Goal: Transaction & Acquisition: Purchase product/service

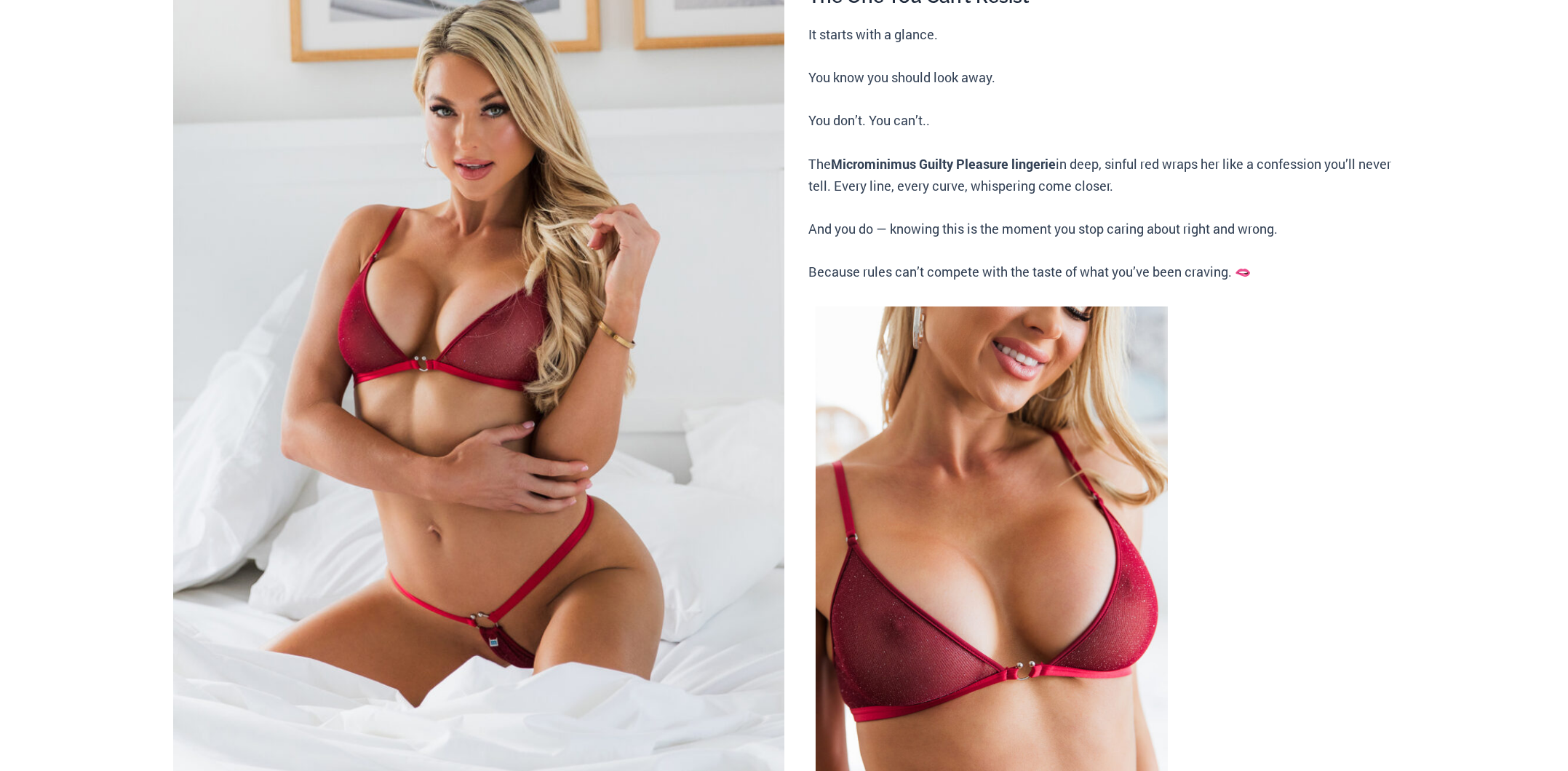
scroll to position [291, 0]
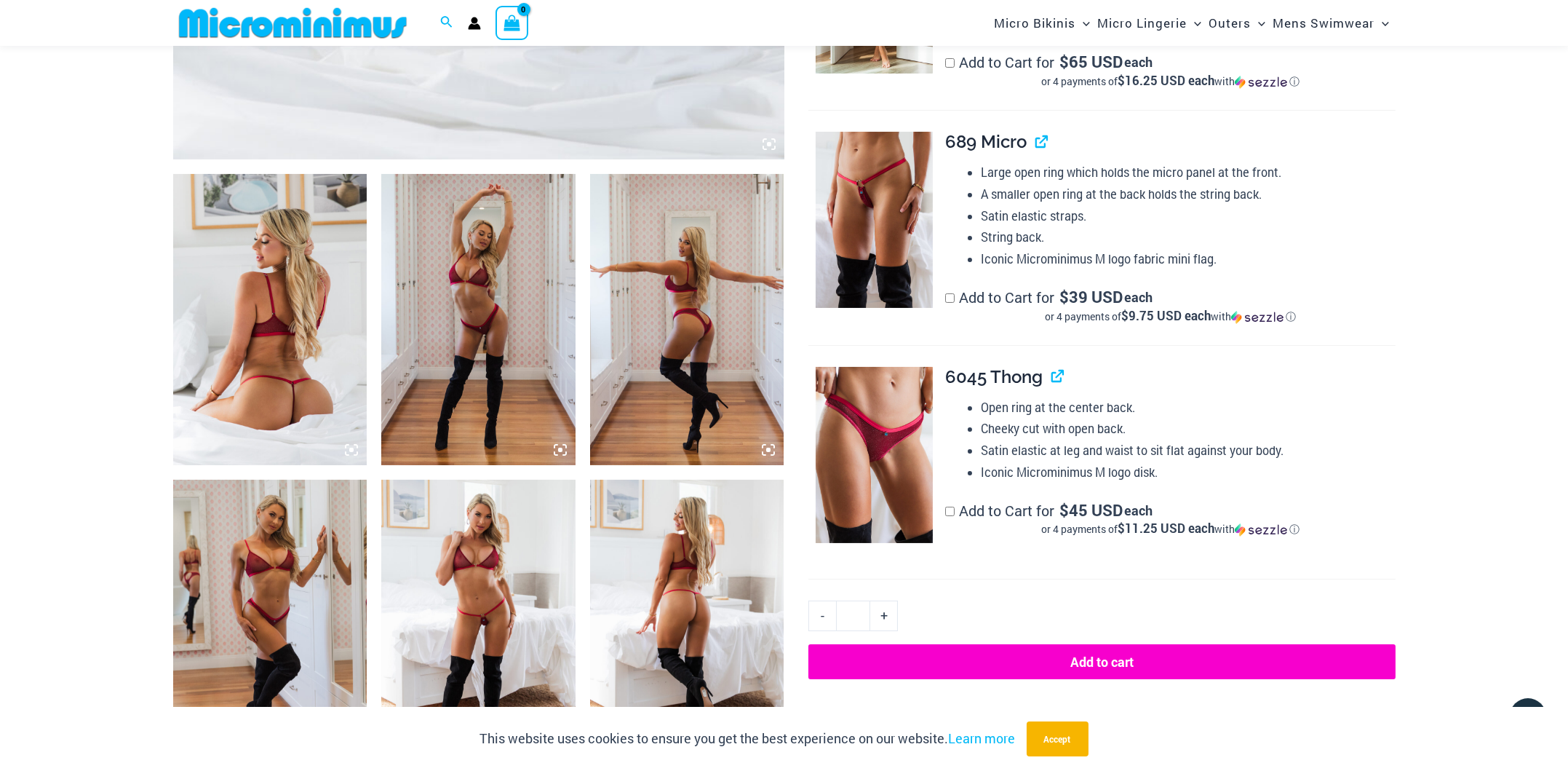
scroll to position [801, 0]
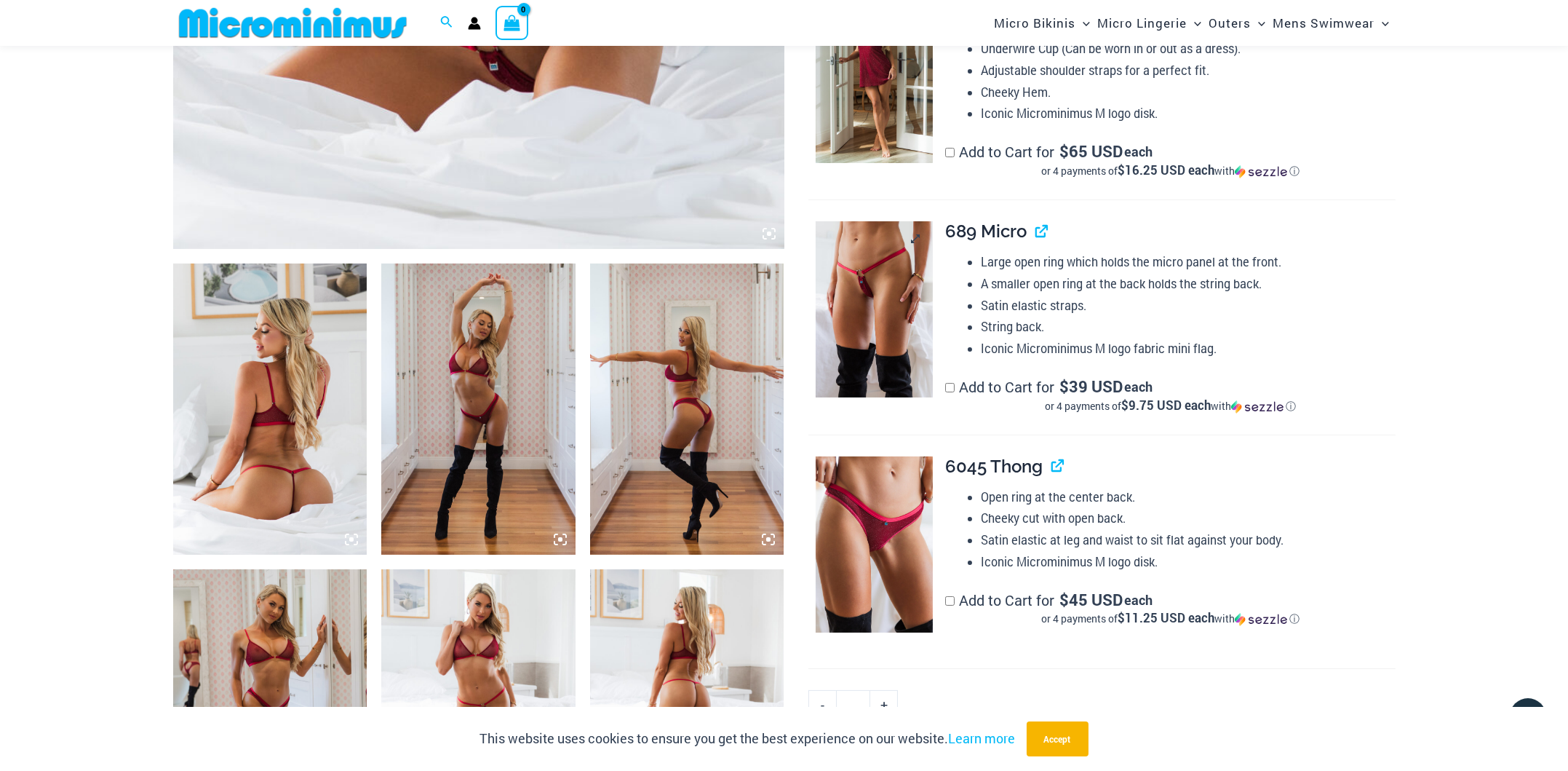
click at [870, 321] on img at bounding box center [874, 309] width 117 height 176
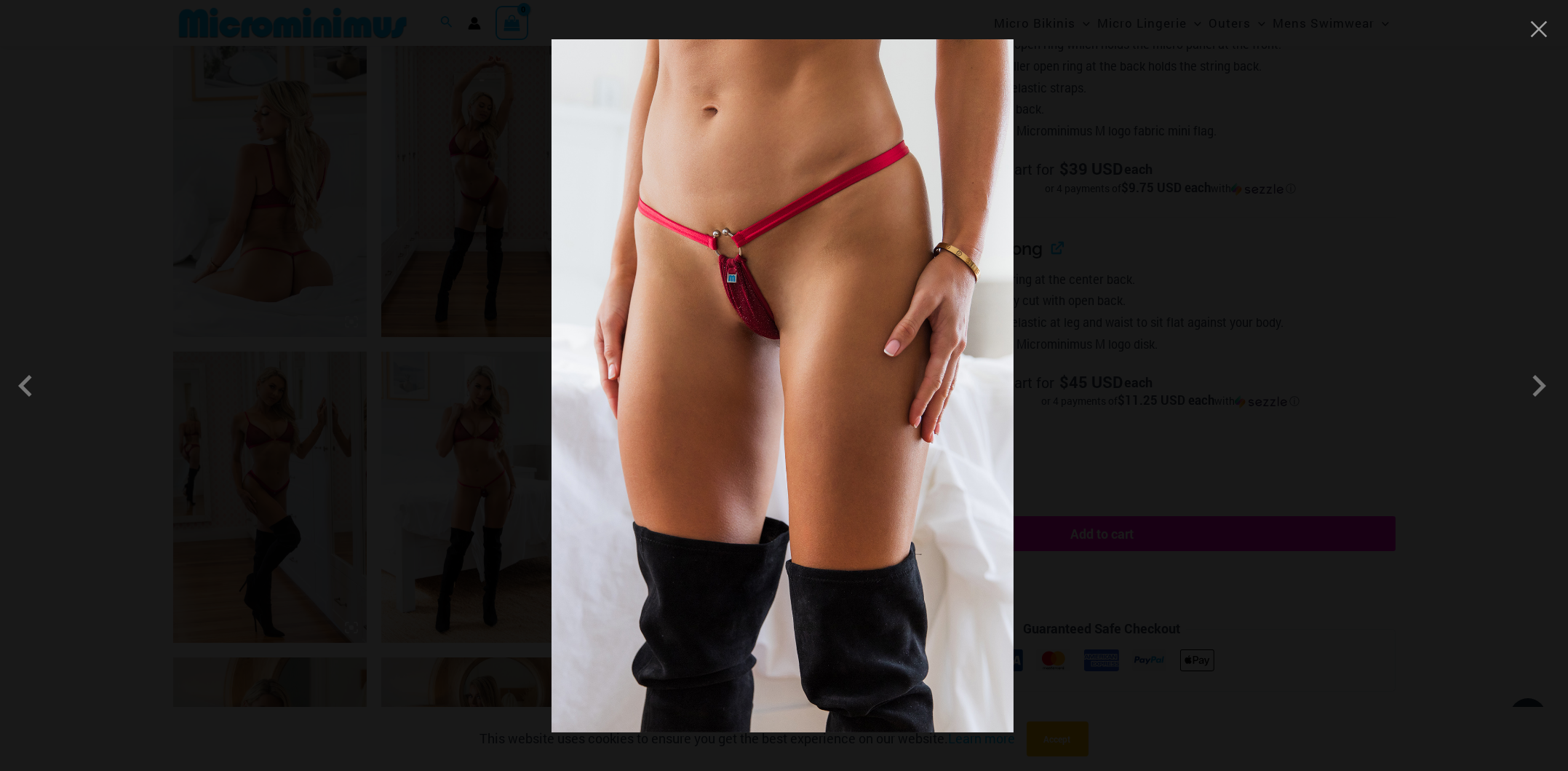
scroll to position [1019, 0]
click at [1547, 380] on span at bounding box center [1539, 386] width 44 height 44
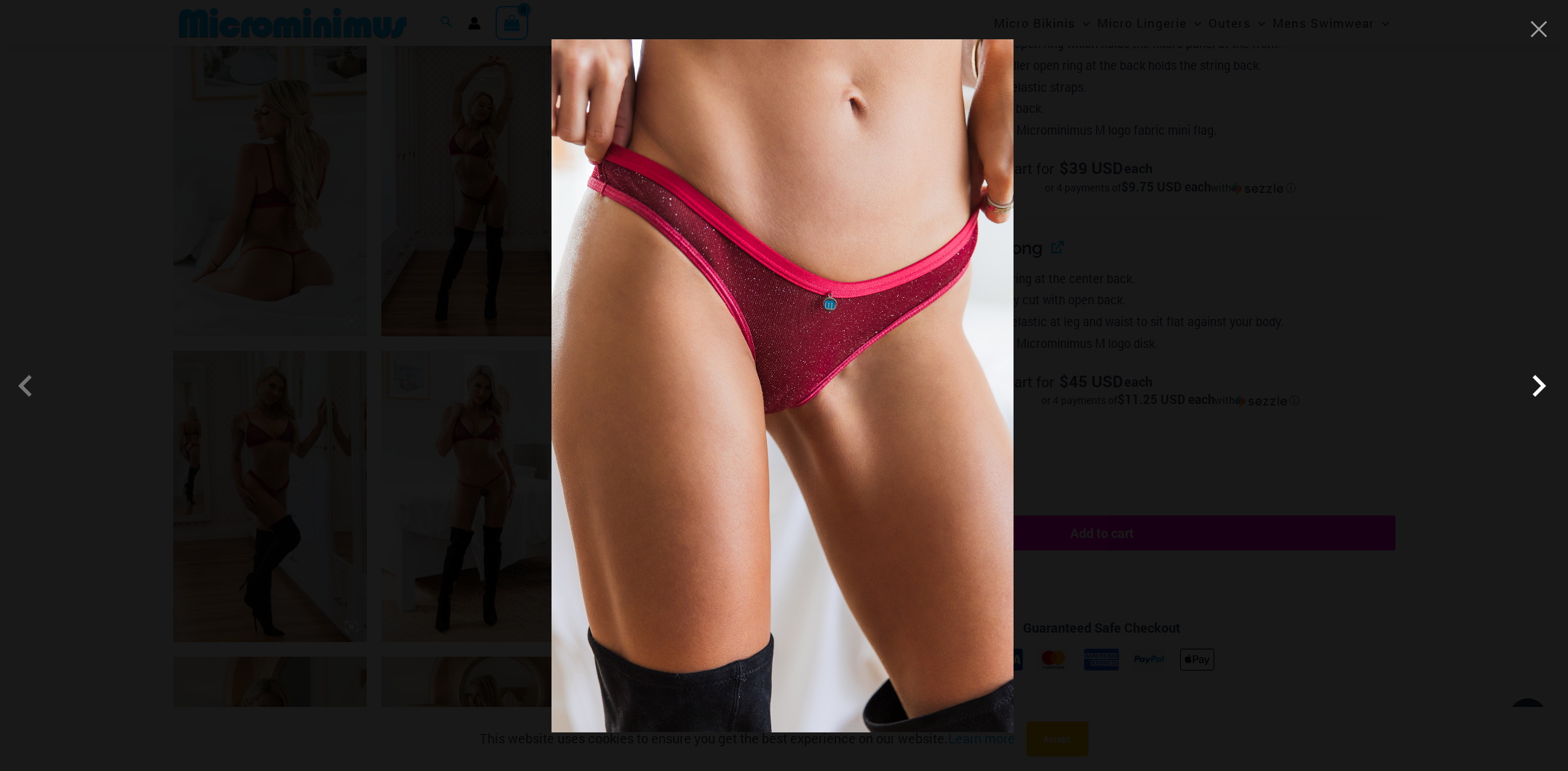
click at [1547, 380] on span at bounding box center [1539, 386] width 44 height 44
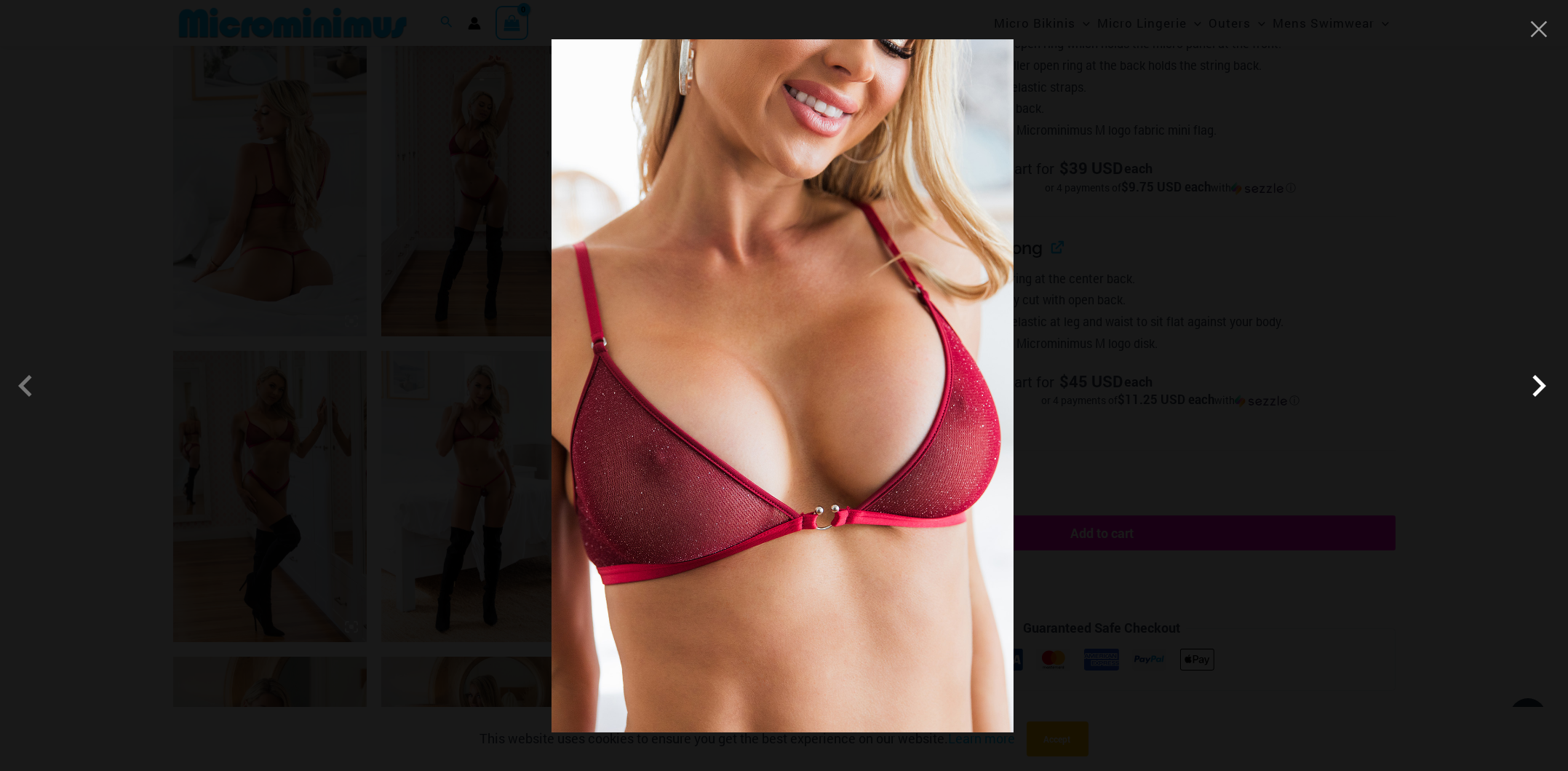
click at [1547, 380] on span at bounding box center [1539, 386] width 44 height 44
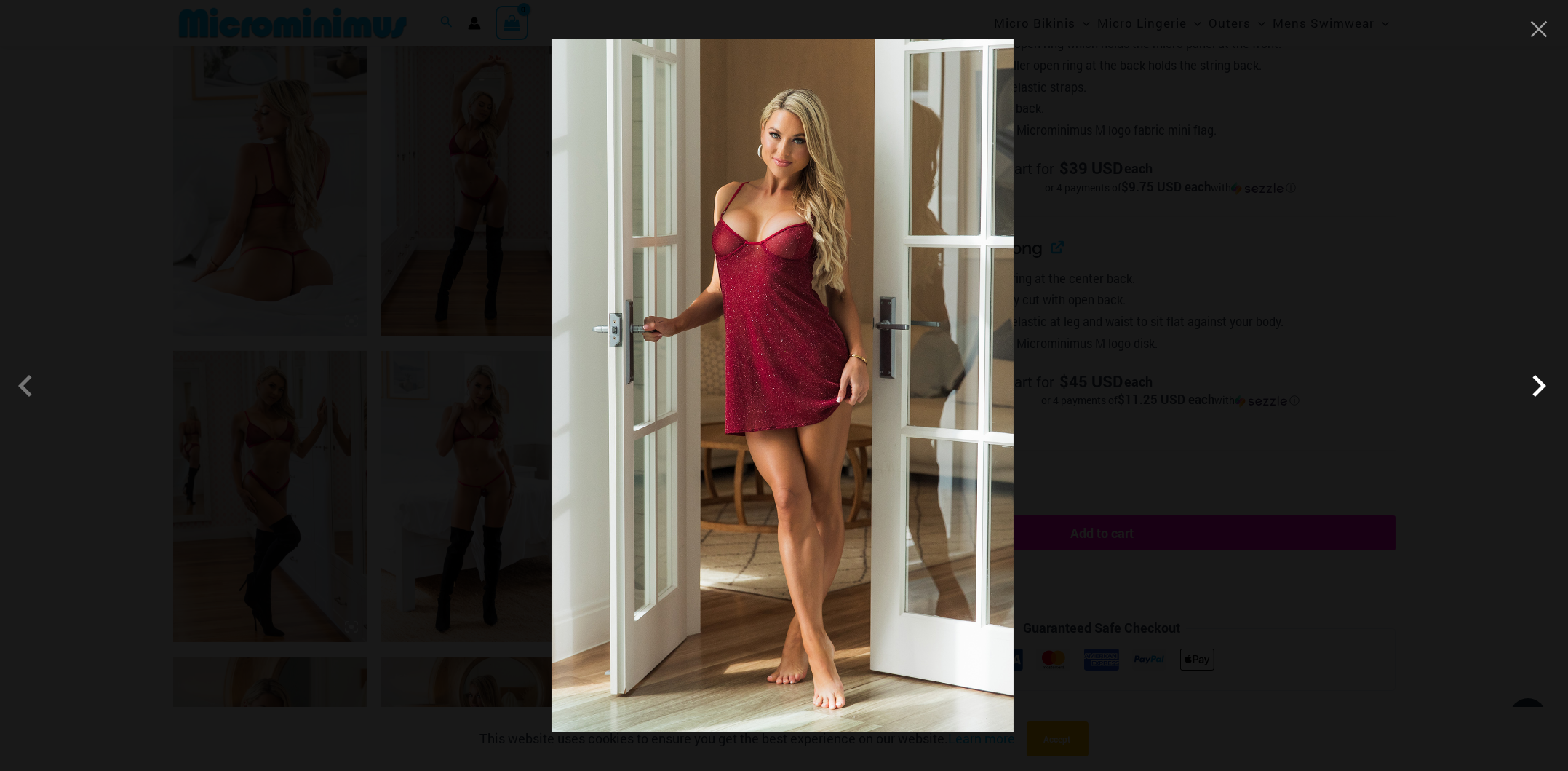
click at [1546, 387] on span at bounding box center [1539, 386] width 44 height 44
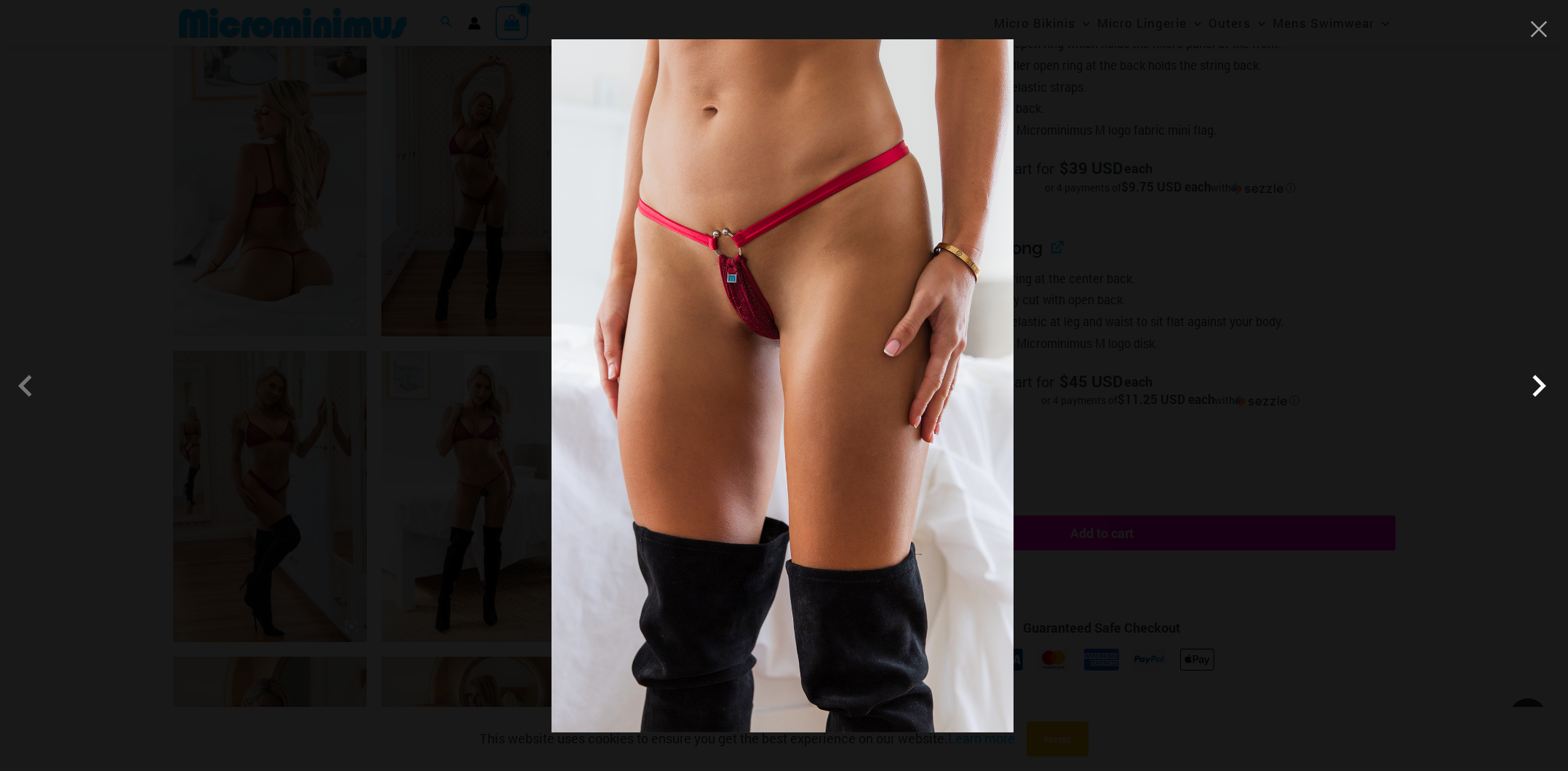
click at [1546, 387] on span at bounding box center [1539, 386] width 44 height 44
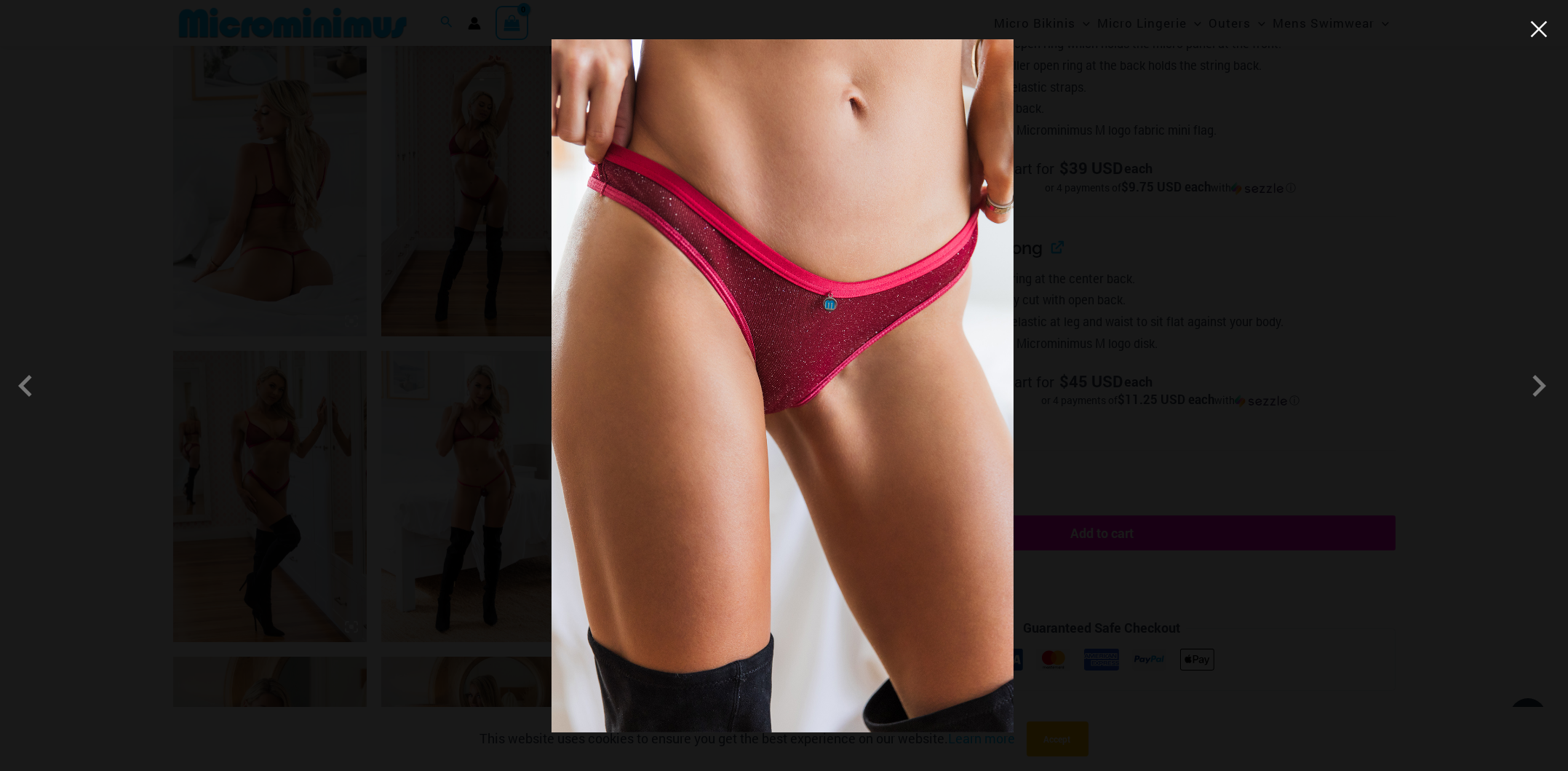
click at [1540, 30] on button "Close" at bounding box center [1538, 29] width 22 height 22
